Goal: Information Seeking & Learning: Learn about a topic

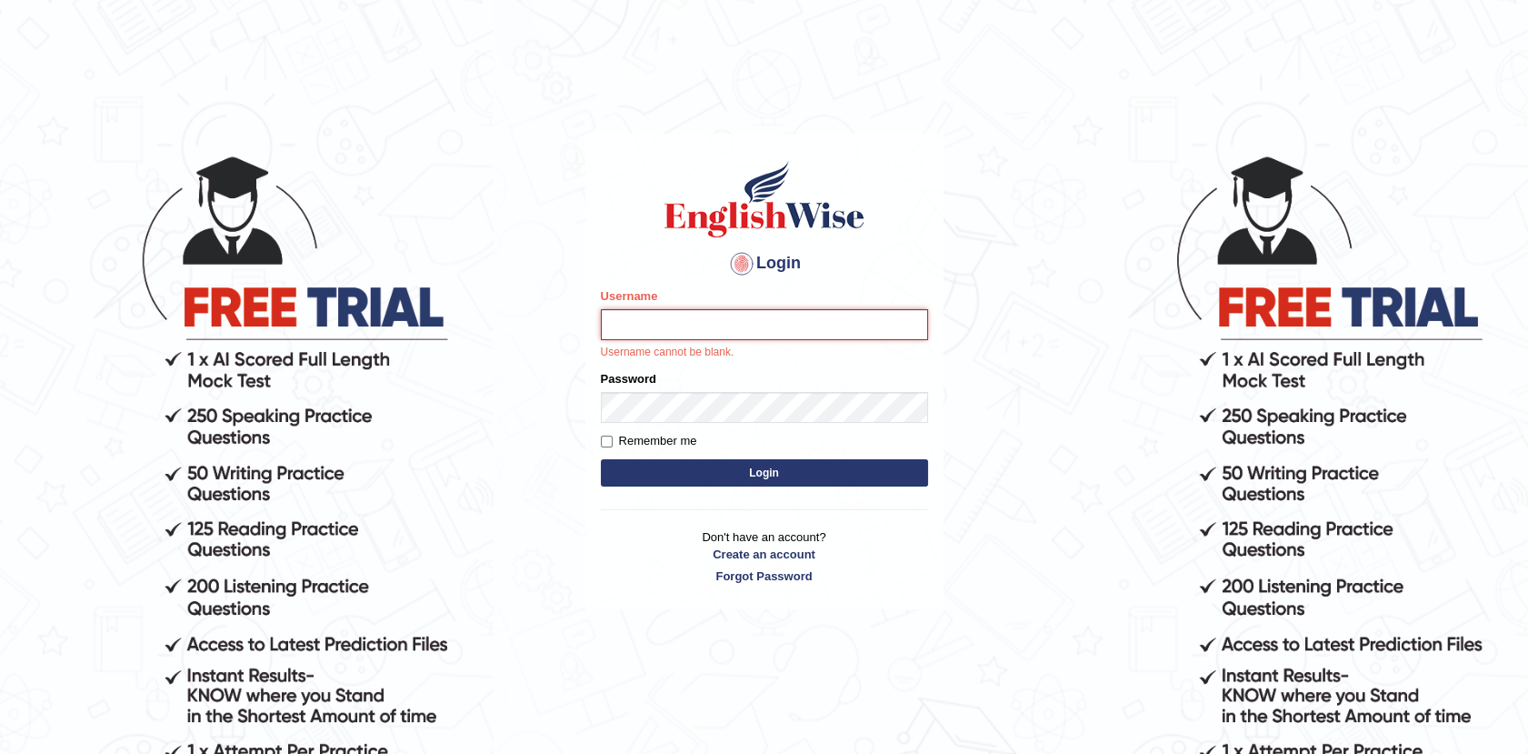
type input "Afreen11"
click at [724, 466] on form "Please fix the following errors: Username Afreen11 Username cannot be blank. Pa…" at bounding box center [764, 389] width 327 height 204
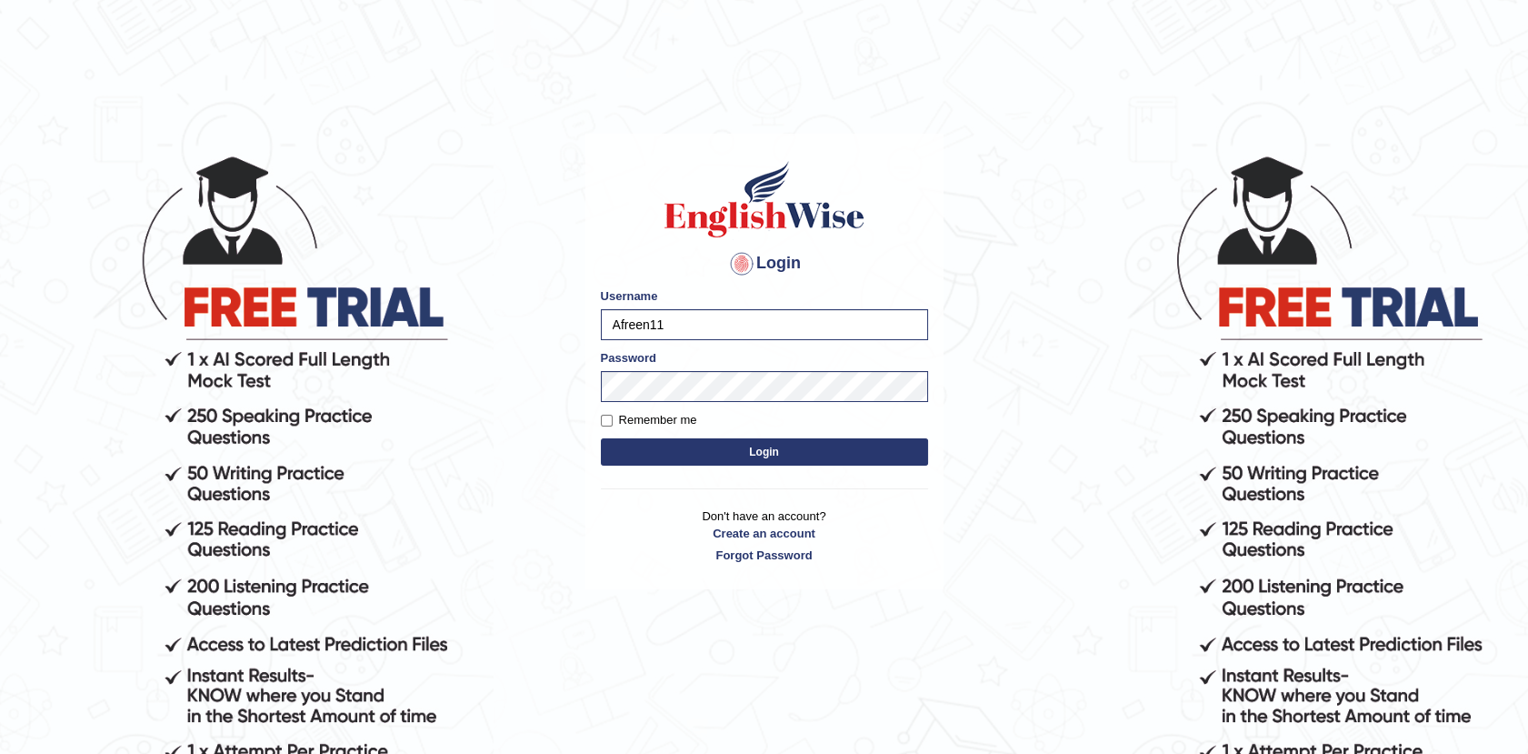
click at [753, 456] on button "Login" at bounding box center [764, 451] width 327 height 27
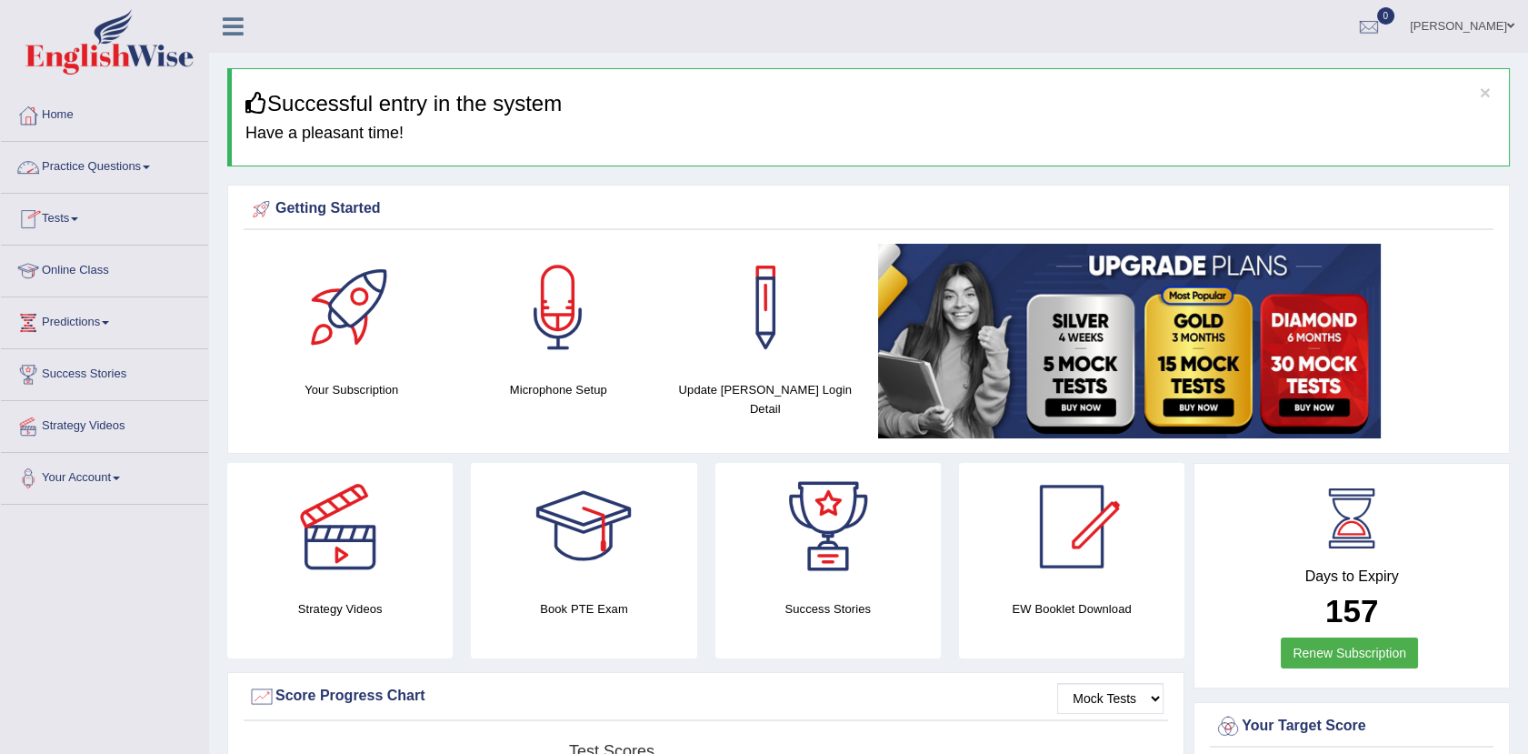
click at [130, 161] on link "Practice Questions" at bounding box center [104, 164] width 207 height 45
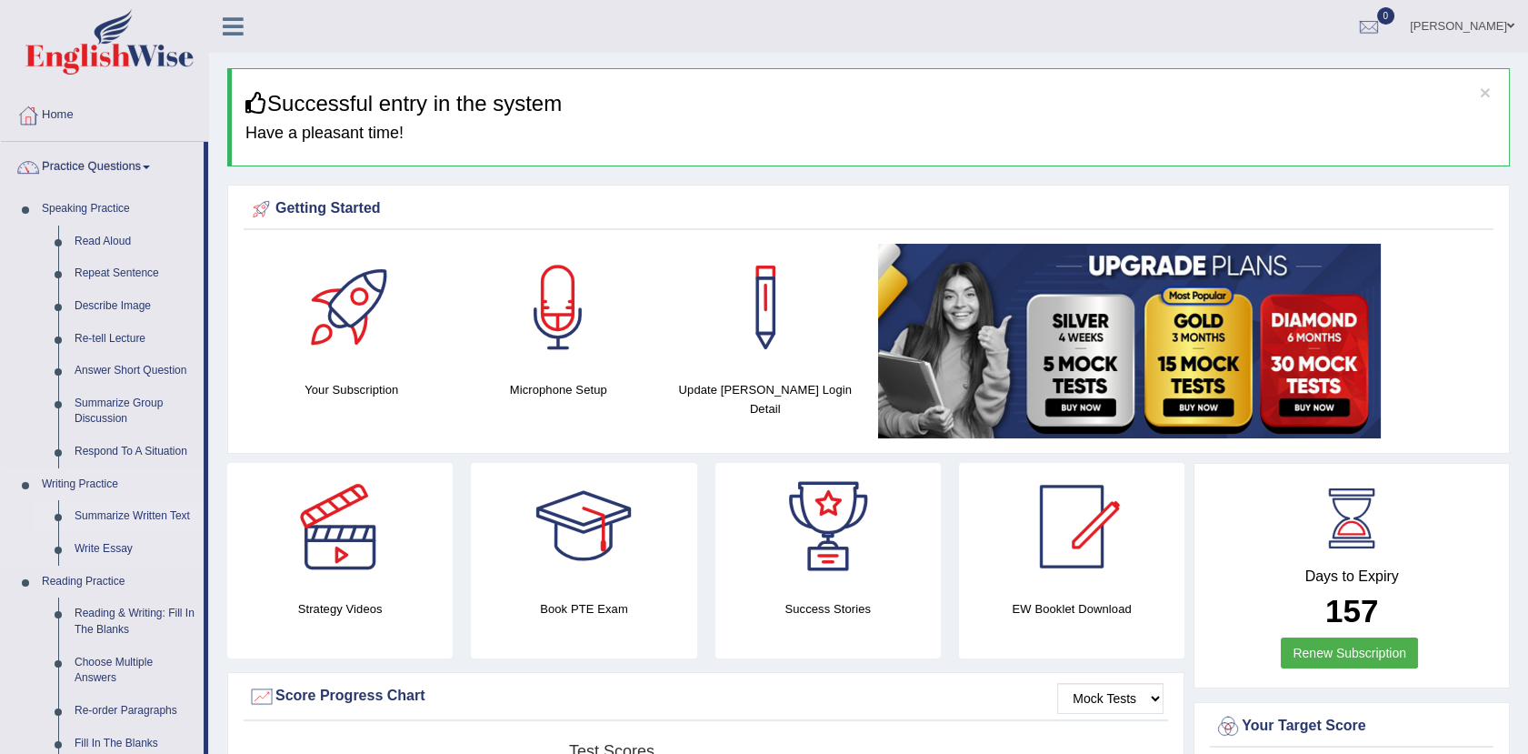
click at [163, 508] on link "Summarize Written Text" at bounding box center [134, 516] width 137 height 33
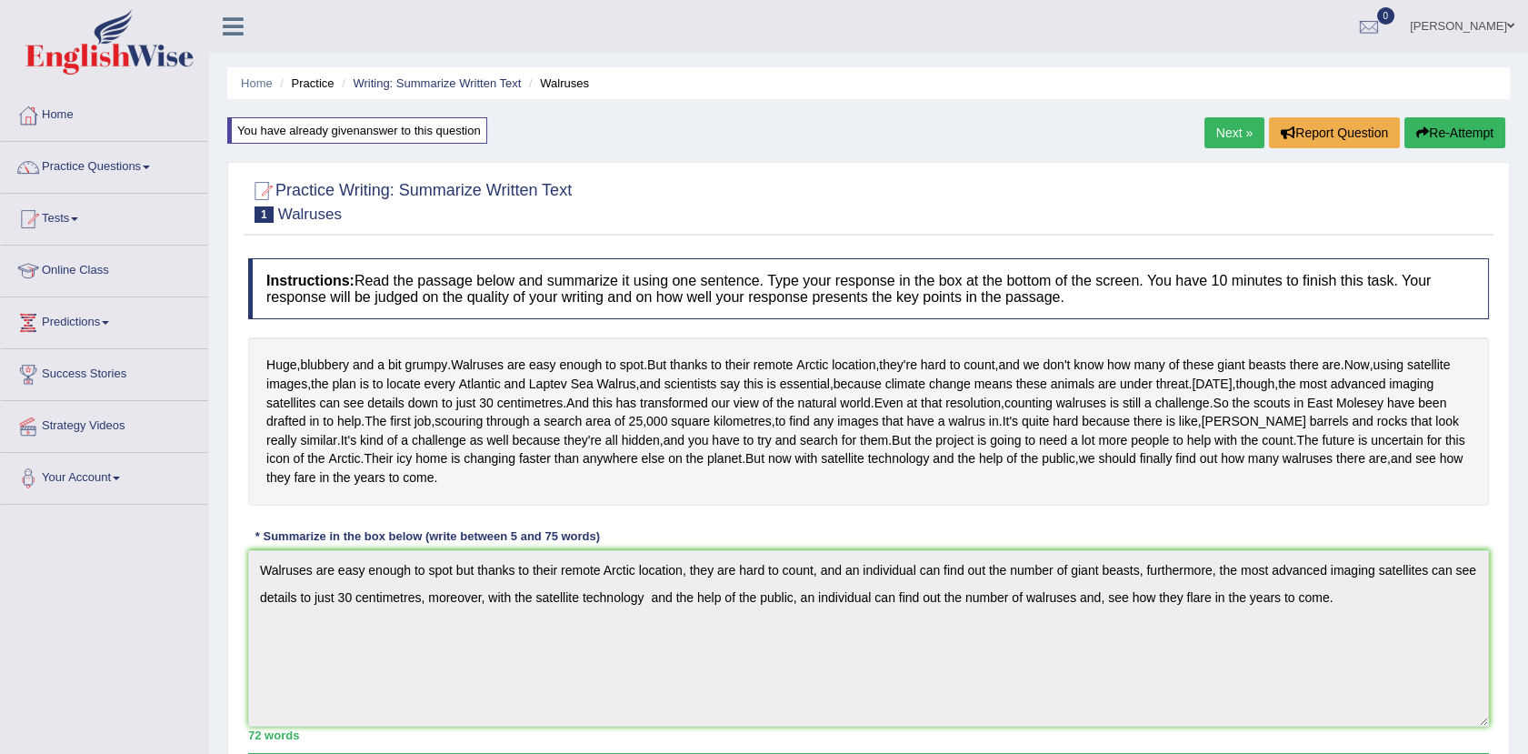
click at [1230, 142] on link "Next »" at bounding box center [1235, 132] width 60 height 31
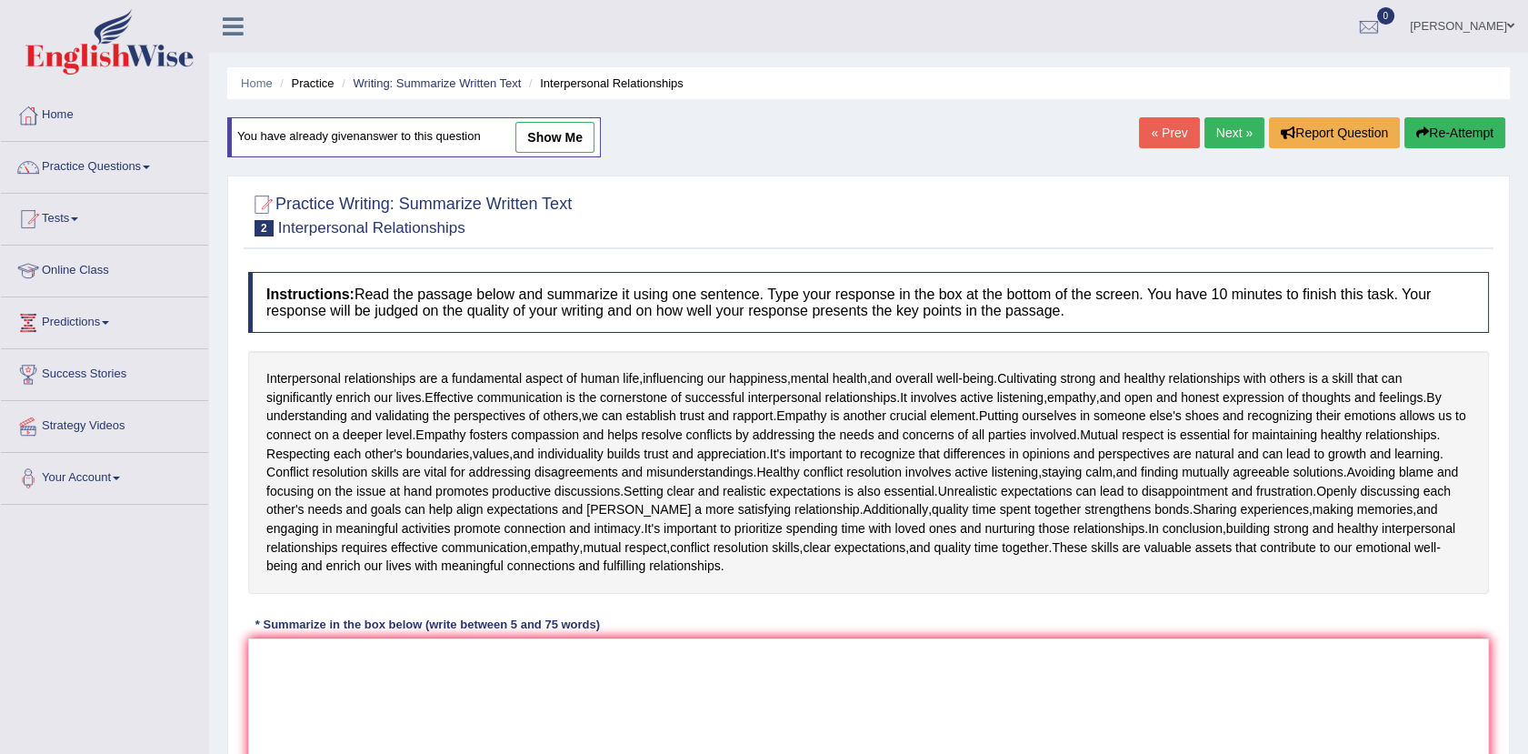
click at [522, 137] on link "show me" at bounding box center [554, 137] width 79 height 31
type textarea "Interpersonal relationships are a fundamental aspect of human life, influencing…"
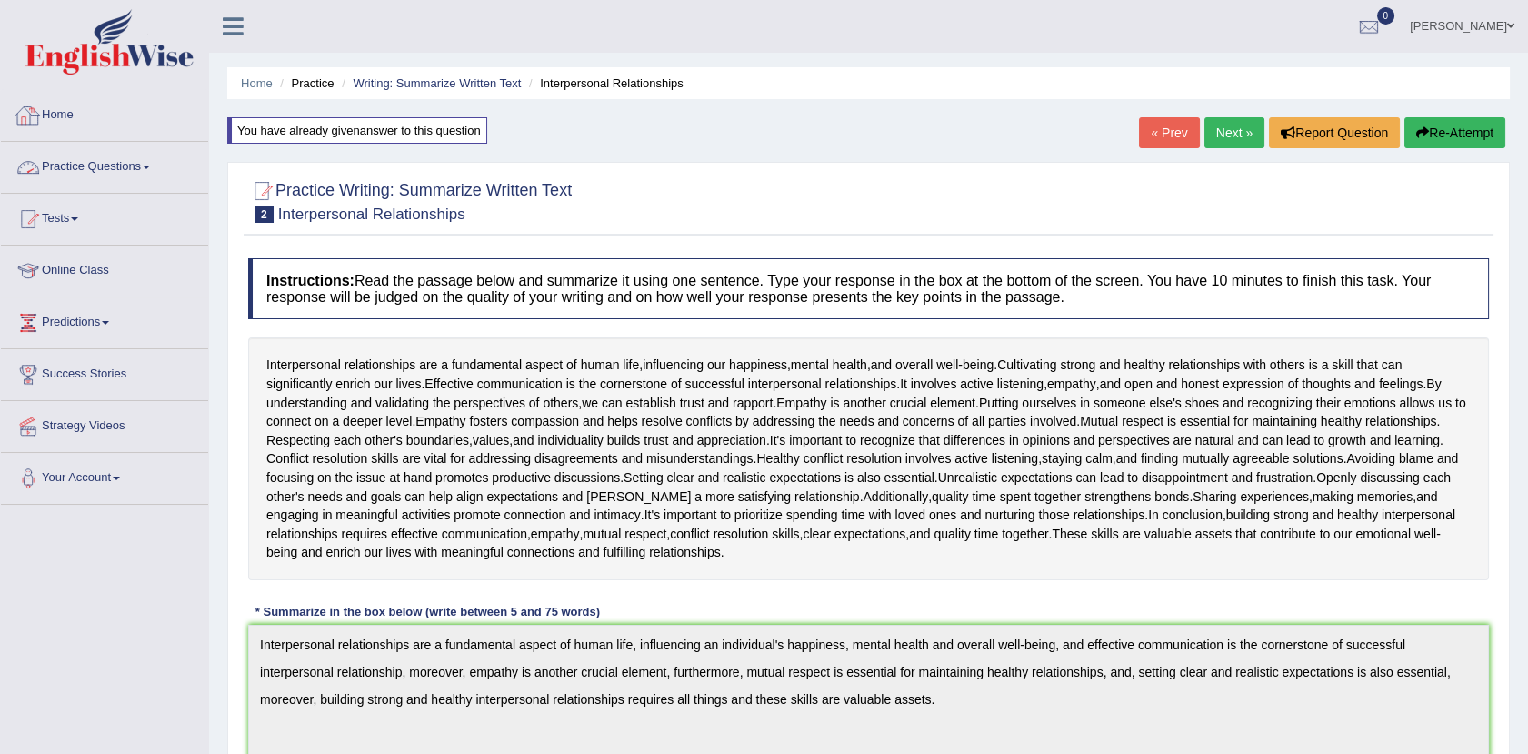
click at [135, 163] on link "Practice Questions" at bounding box center [104, 164] width 207 height 45
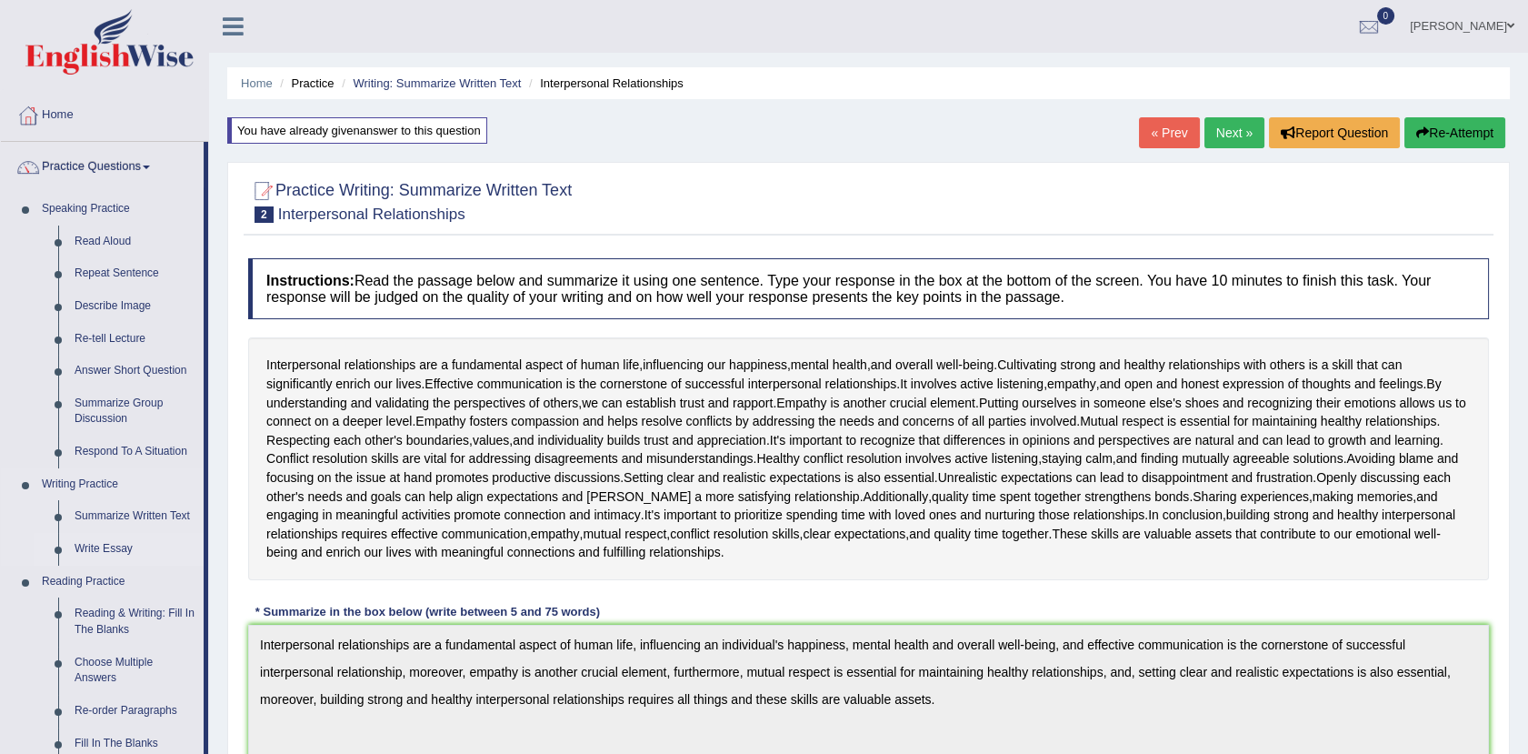
click at [107, 552] on link "Write Essay" at bounding box center [134, 549] width 137 height 33
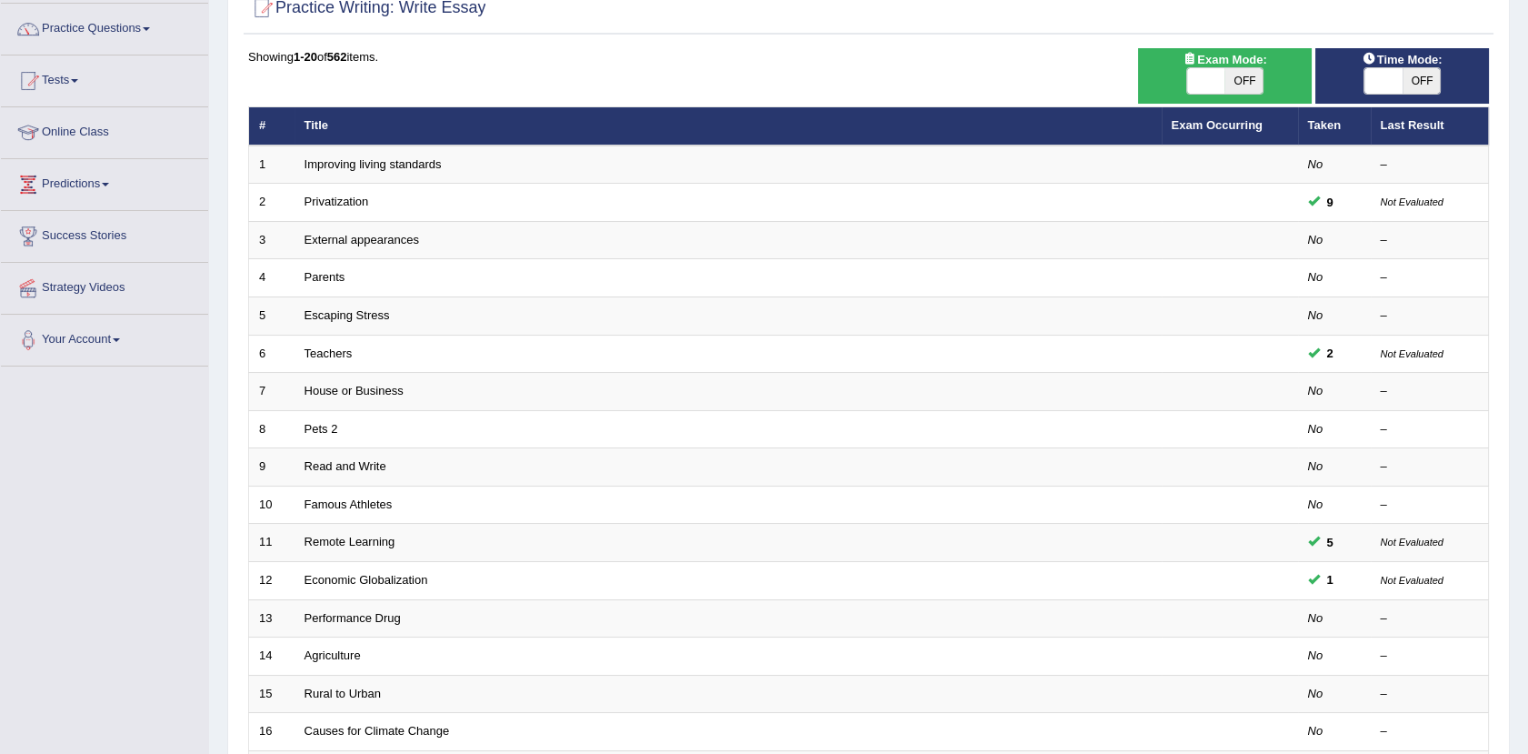
scroll to position [447, 0]
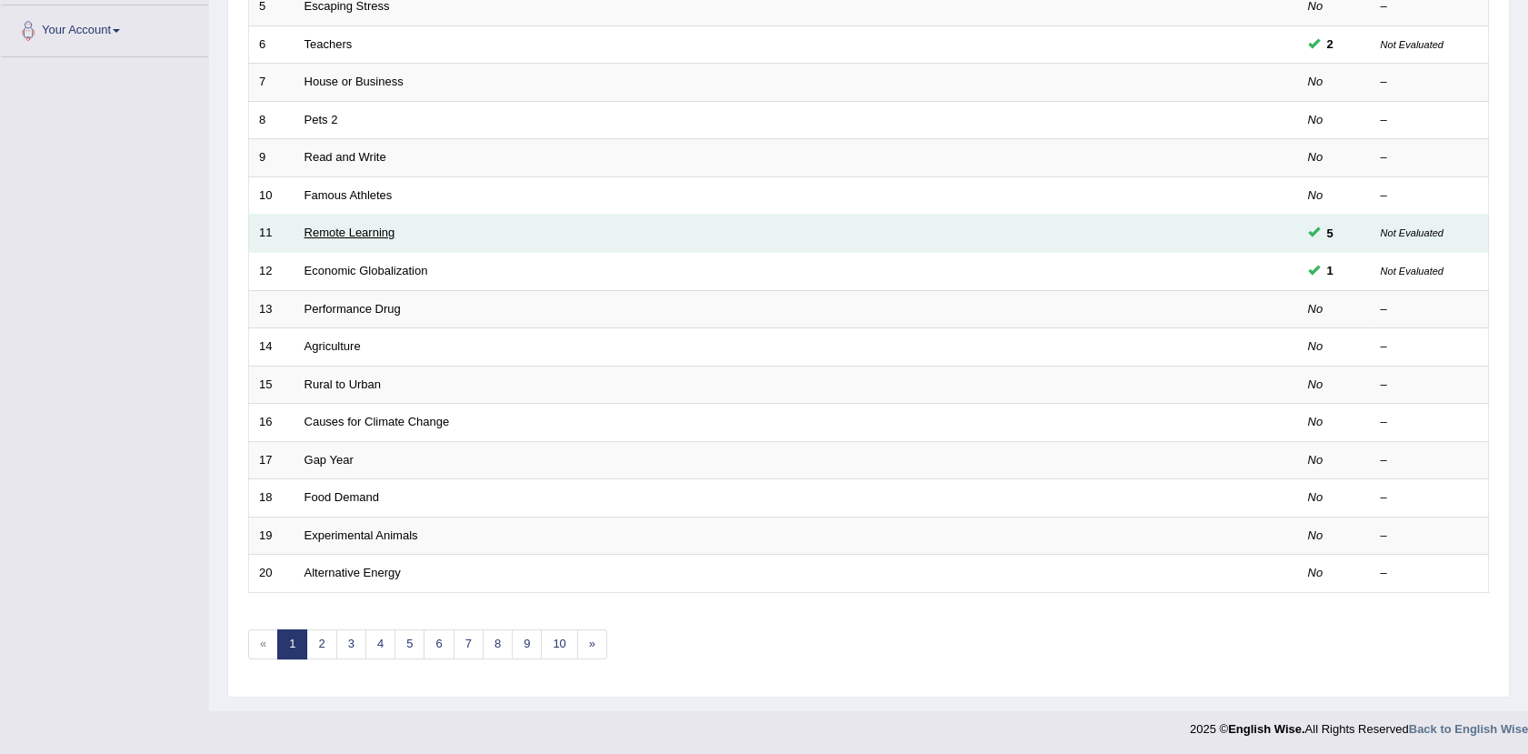
click at [332, 236] on link "Remote Learning" at bounding box center [350, 232] width 91 height 14
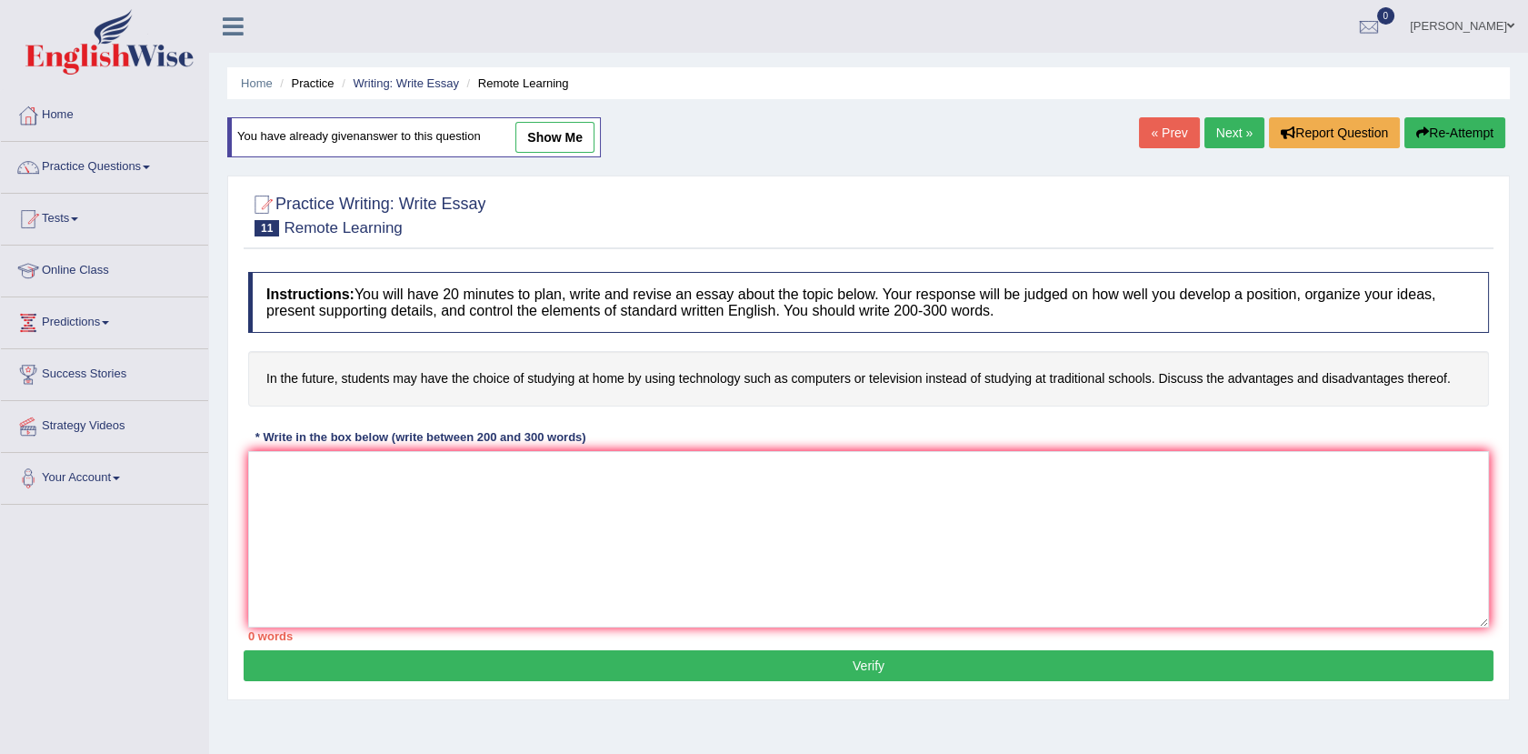
click at [571, 142] on link "show me" at bounding box center [554, 137] width 79 height 31
type textarea "The increasing influence Education of on our lives has ignited numerous discuss…"
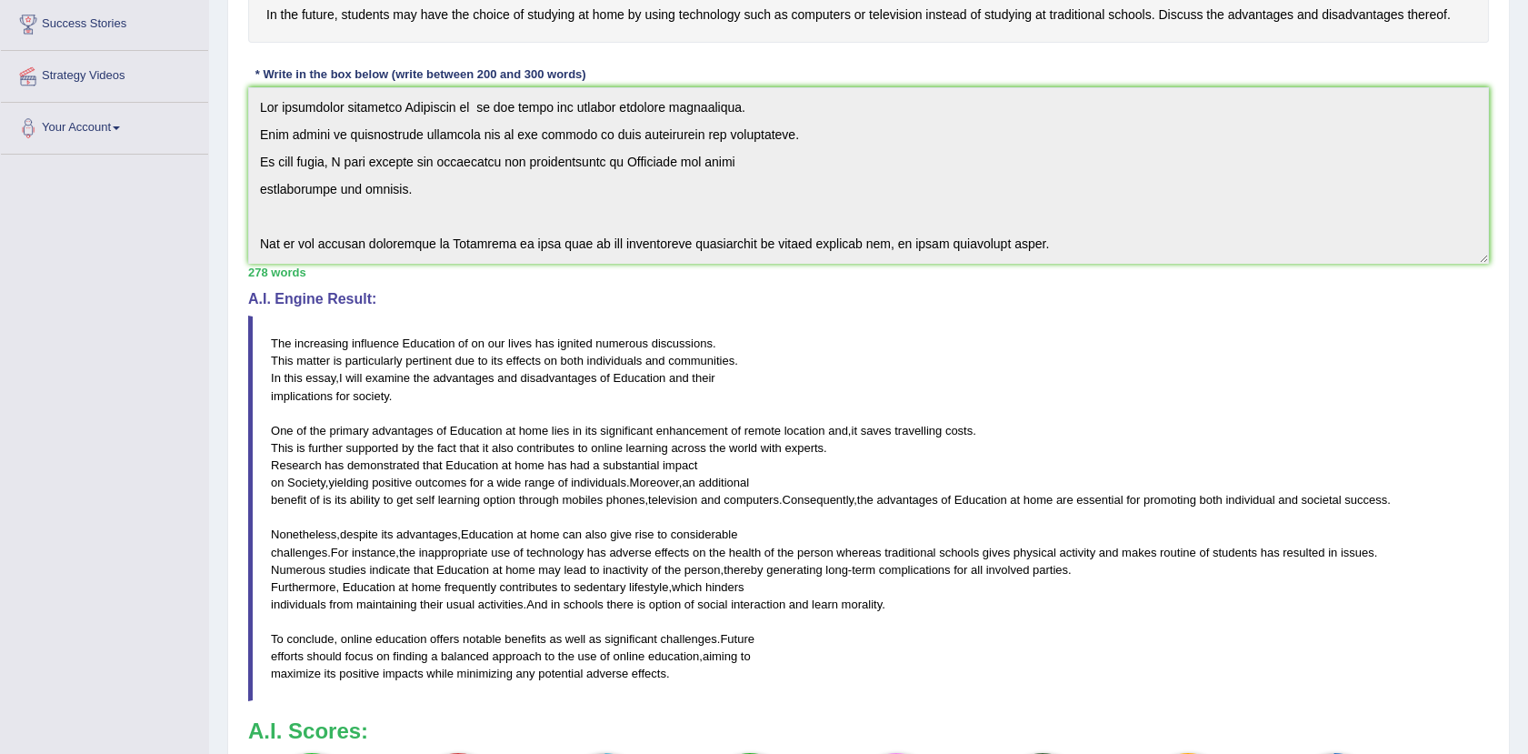
scroll to position [444, 0]
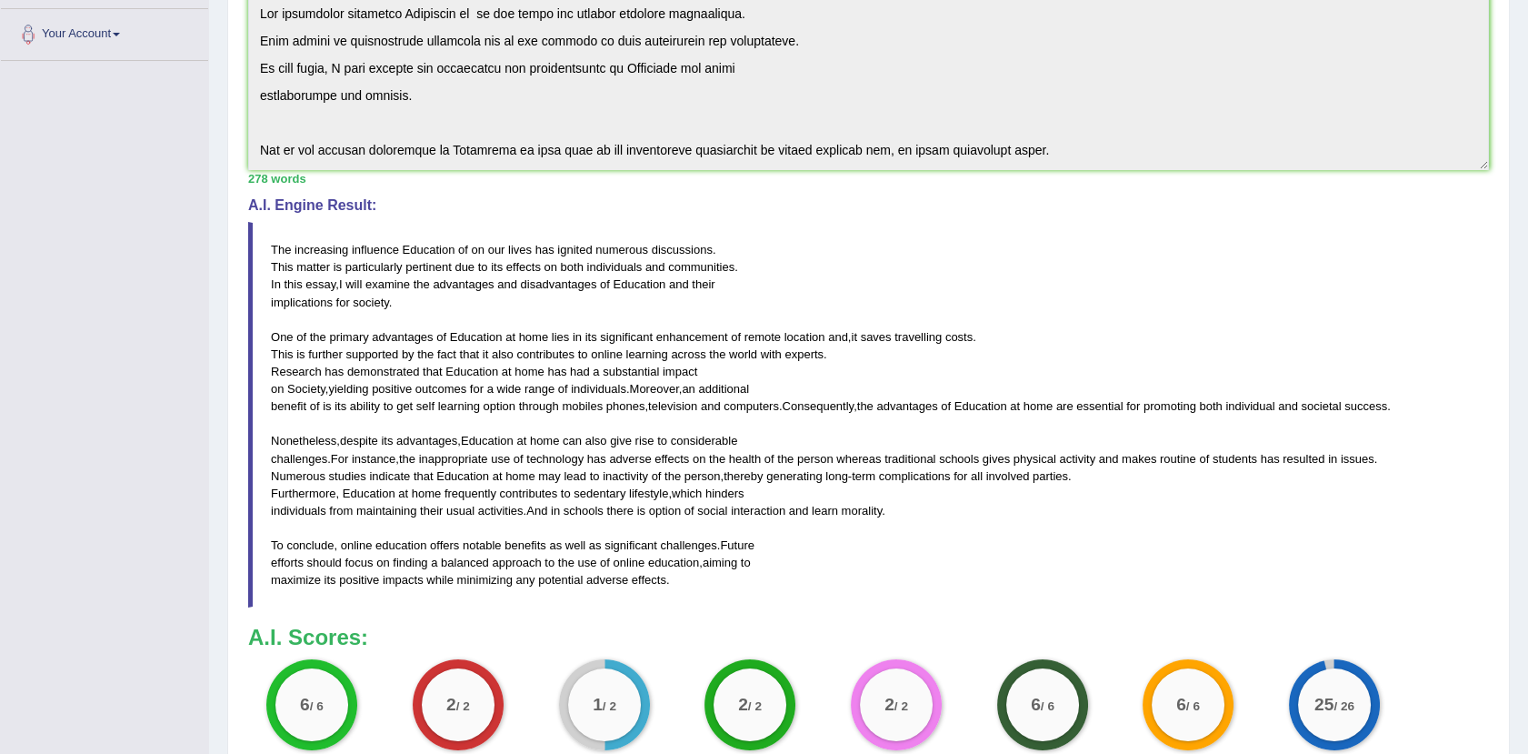
click at [742, 214] on div "A.I. Engine Result: The increasing influence Education of on our lives has igni…" at bounding box center [868, 402] width 1241 height 411
drag, startPoint x: 742, startPoint y: 214, endPoint x: 697, endPoint y: 232, distance: 48.1
click at [697, 232] on div "A.I. Engine Result: The increasing influence Education of on our lives has igni…" at bounding box center [868, 402] width 1241 height 411
drag, startPoint x: 697, startPoint y: 232, endPoint x: 736, endPoint y: 329, distance: 104.8
click at [736, 329] on blockquote "The increasing influence Education of on our lives has ignited numerous discuss…" at bounding box center [868, 414] width 1241 height 385
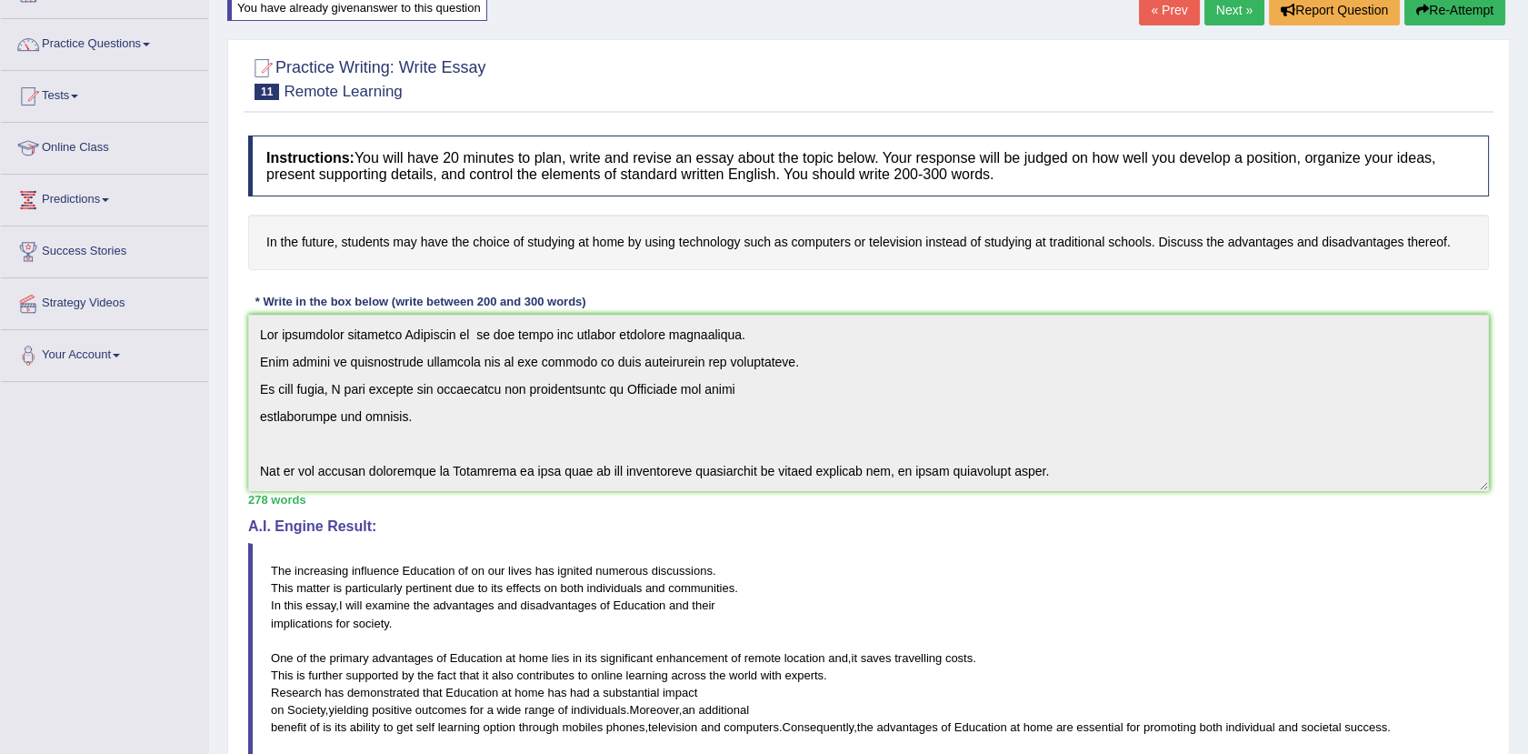
scroll to position [54, 0]
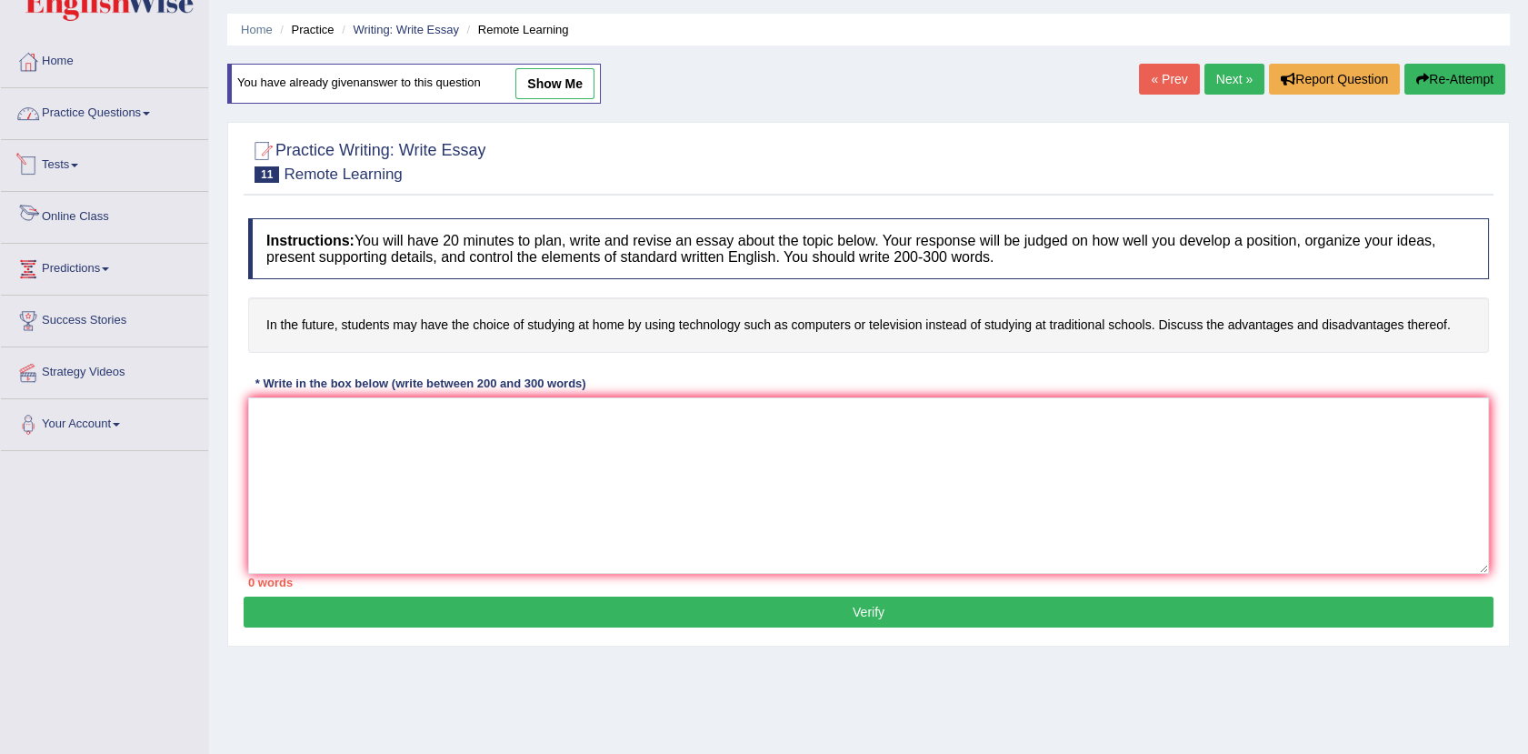
click at [118, 115] on link "Practice Questions" at bounding box center [104, 110] width 207 height 45
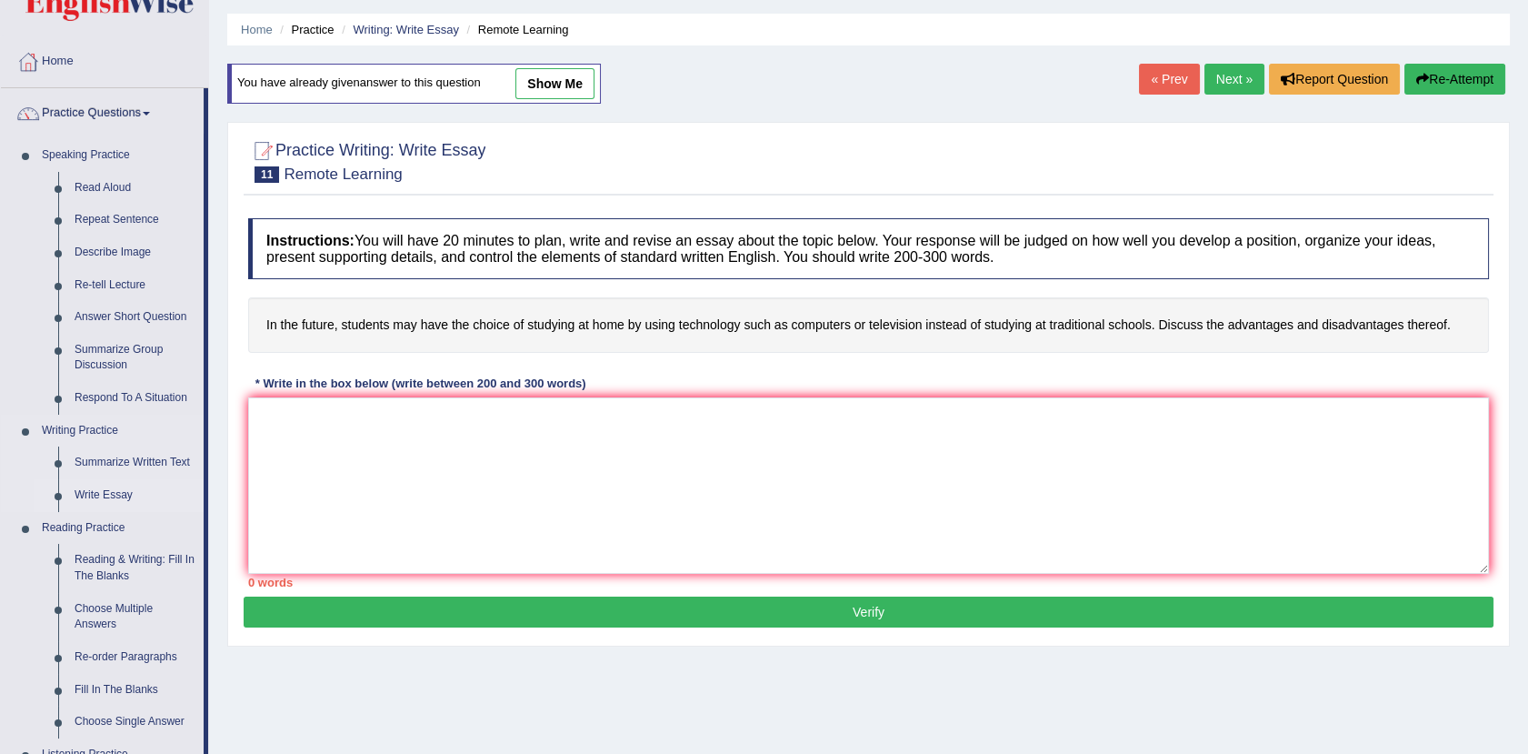
click at [109, 485] on link "Write Essay" at bounding box center [134, 495] width 137 height 33
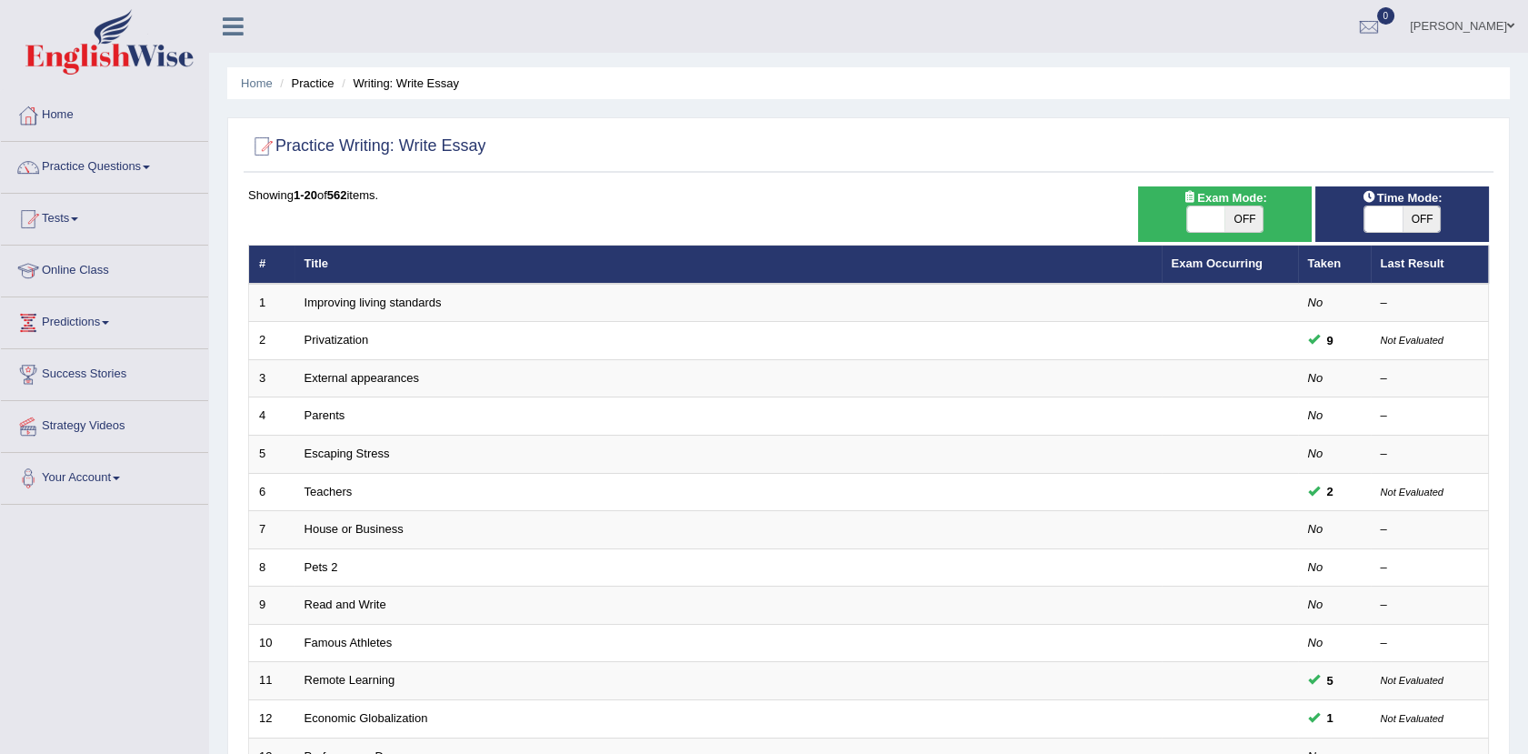
click at [384, 454] on link "Escaping Stress" at bounding box center [347, 453] width 85 height 14
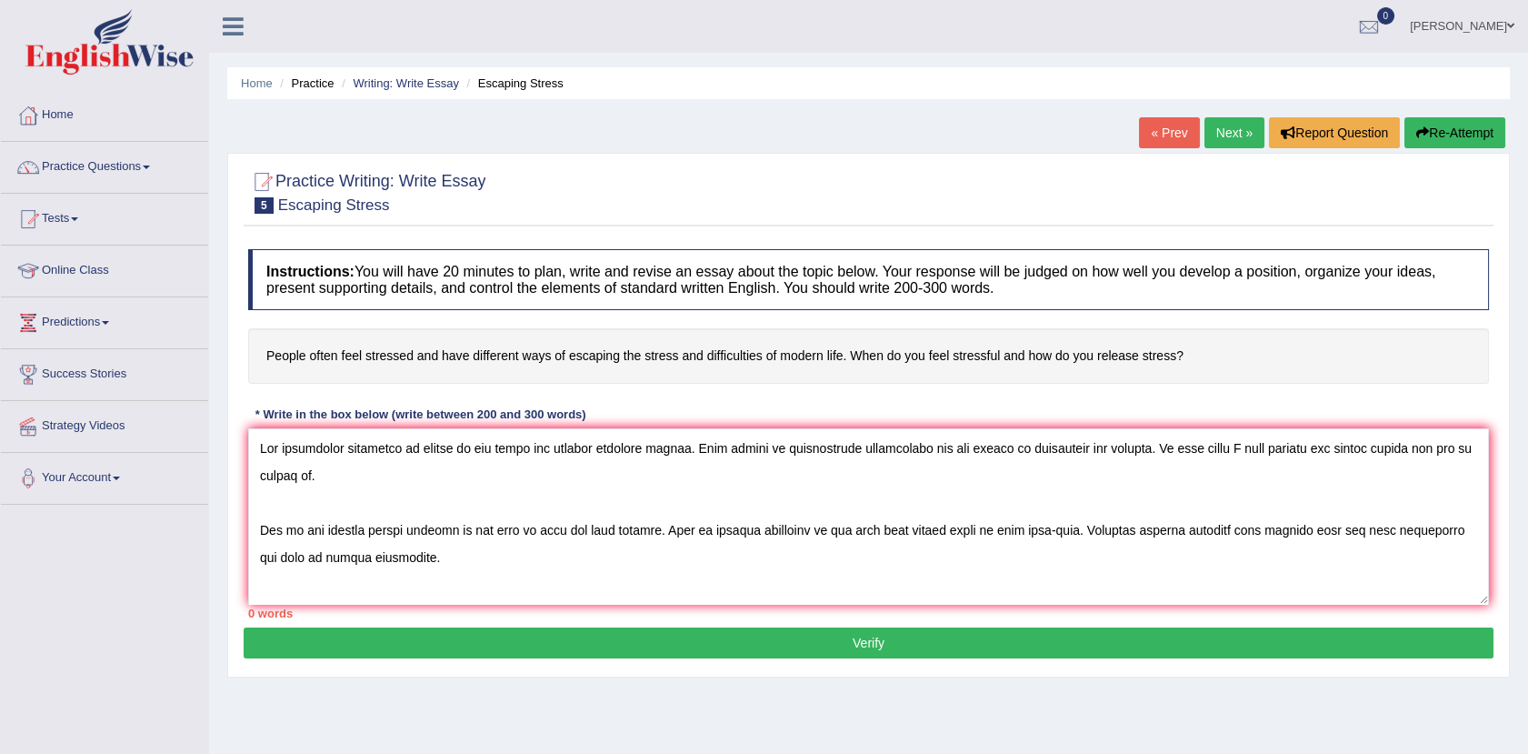
scroll to position [288, 0]
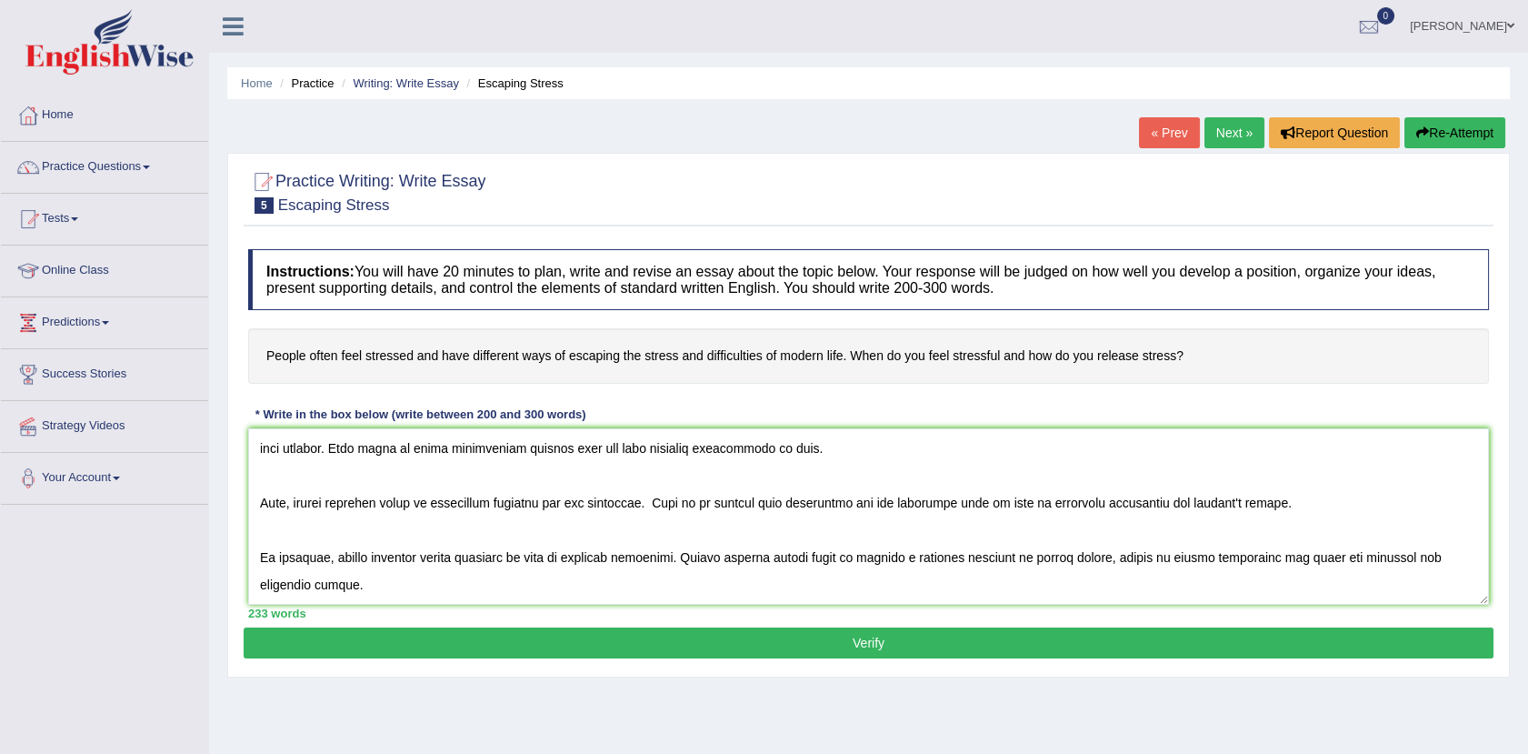
type textarea "The increasing influence of stress on our lives has ignited numerous issues. Th…"
click at [775, 656] on button "Verify" at bounding box center [869, 642] width 1250 height 31
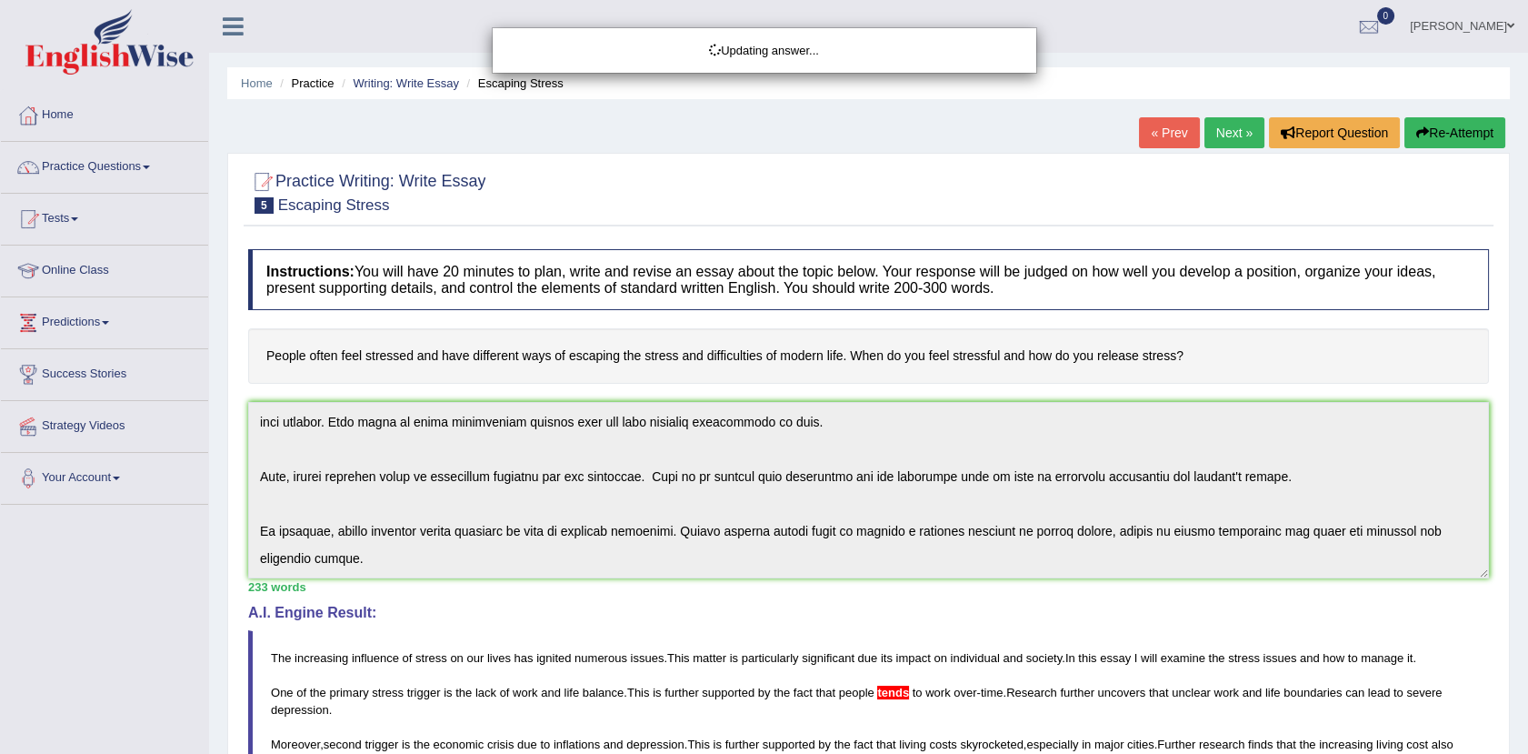
drag, startPoint x: 1536, startPoint y: 448, endPoint x: 1546, endPoint y: 576, distance: 128.6
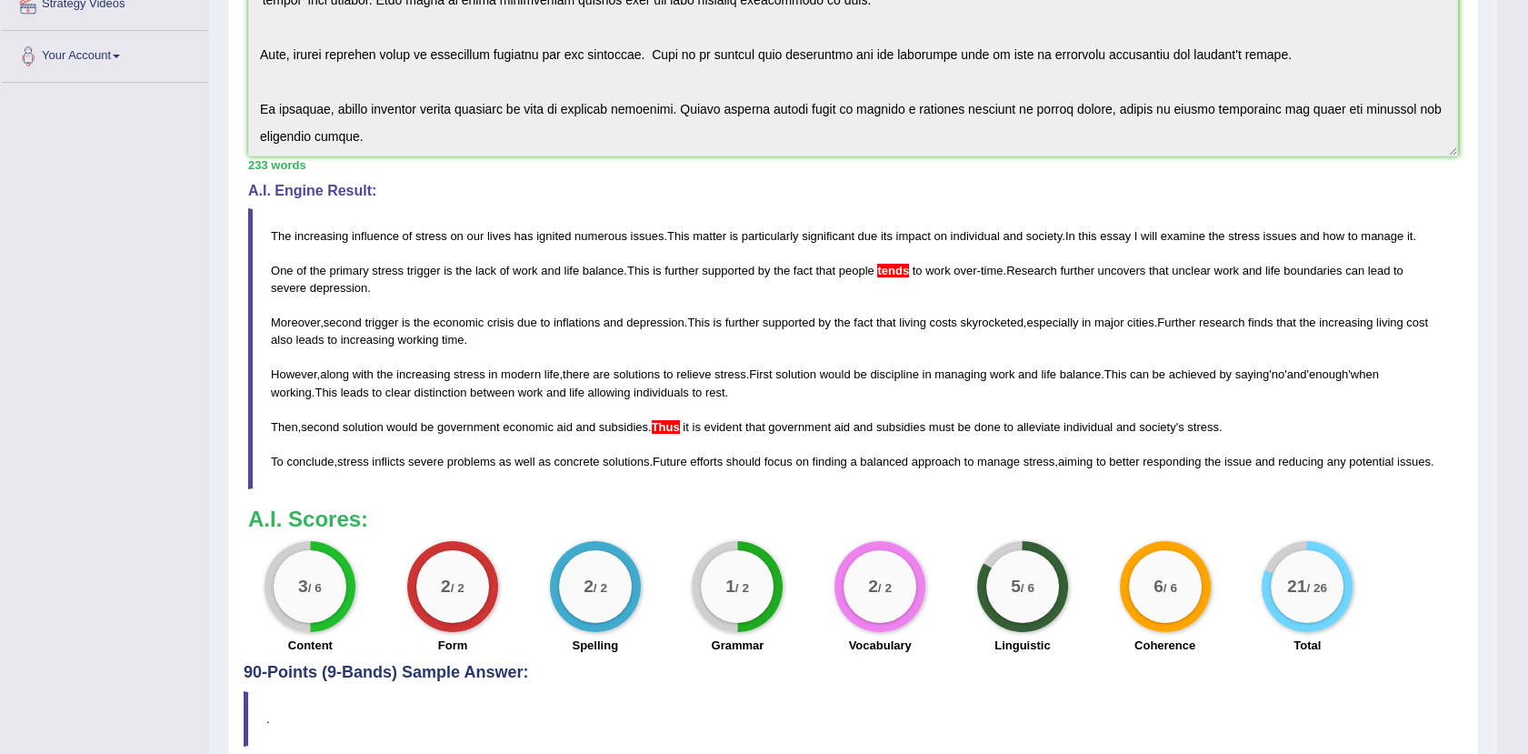
scroll to position [435, 0]
